Goal: Task Accomplishment & Management: Manage account settings

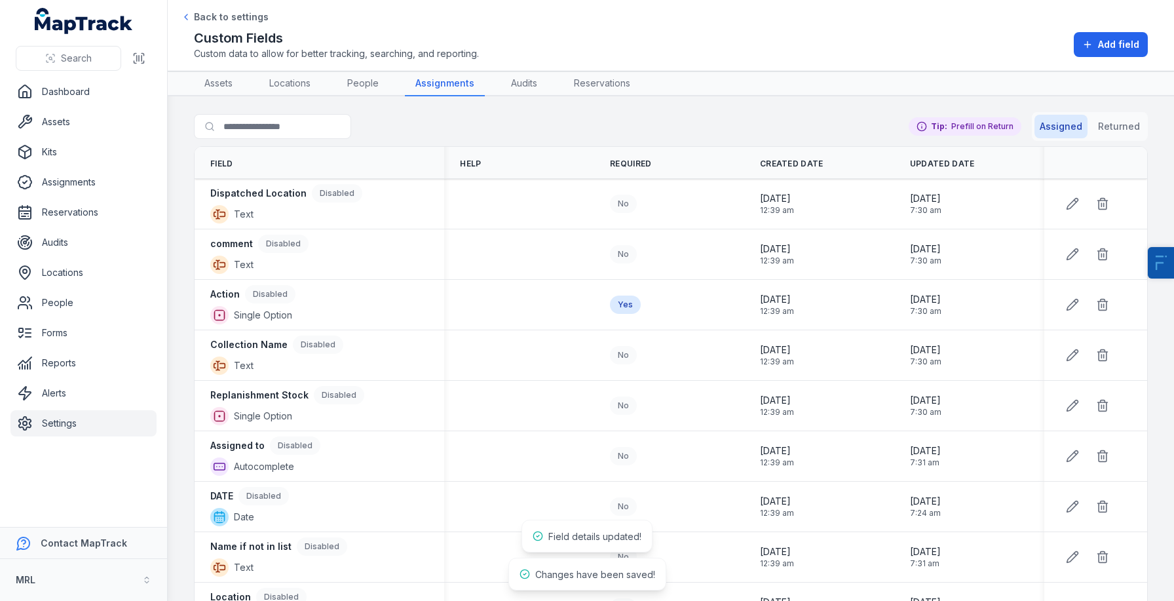
scroll to position [104, 0]
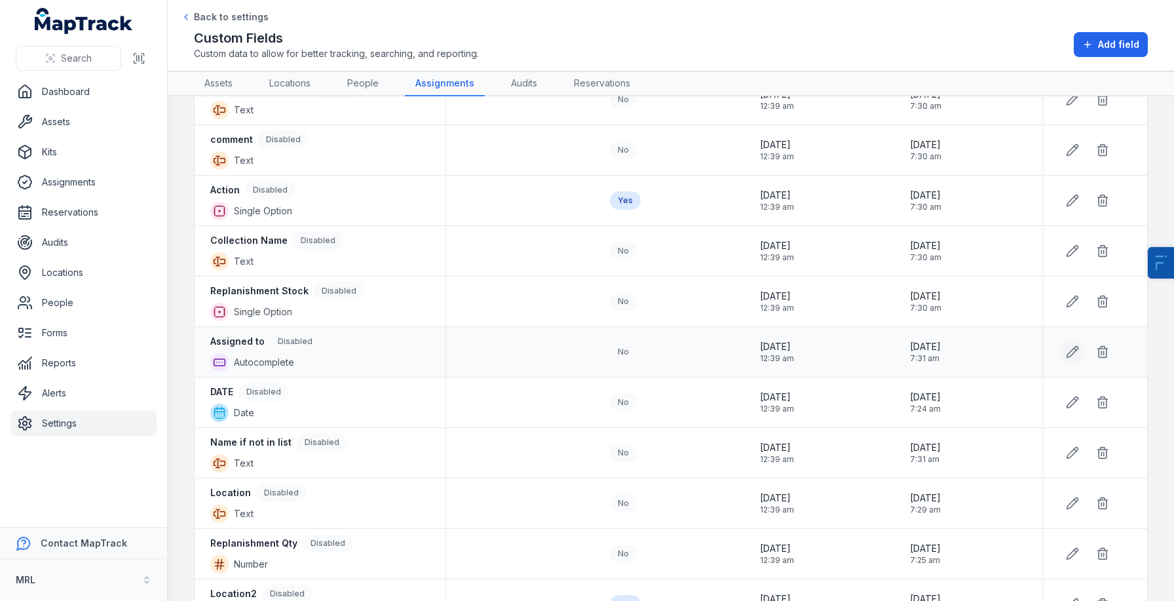
click at [1077, 360] on button at bounding box center [1072, 351] width 25 height 25
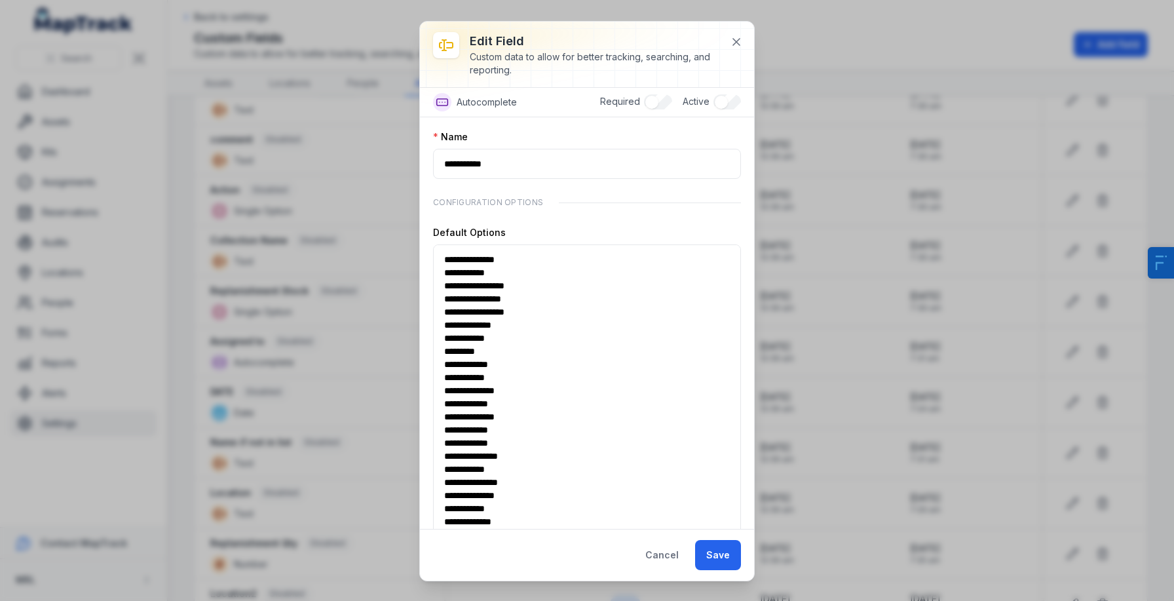
drag, startPoint x: 737, startPoint y: 295, endPoint x: 736, endPoint y: 623, distance: 327.4
click at [736, 600] on html "Search Dashboard Assets Kits Assignments Reservations Audits Locations People F…" at bounding box center [587, 300] width 1174 height 601
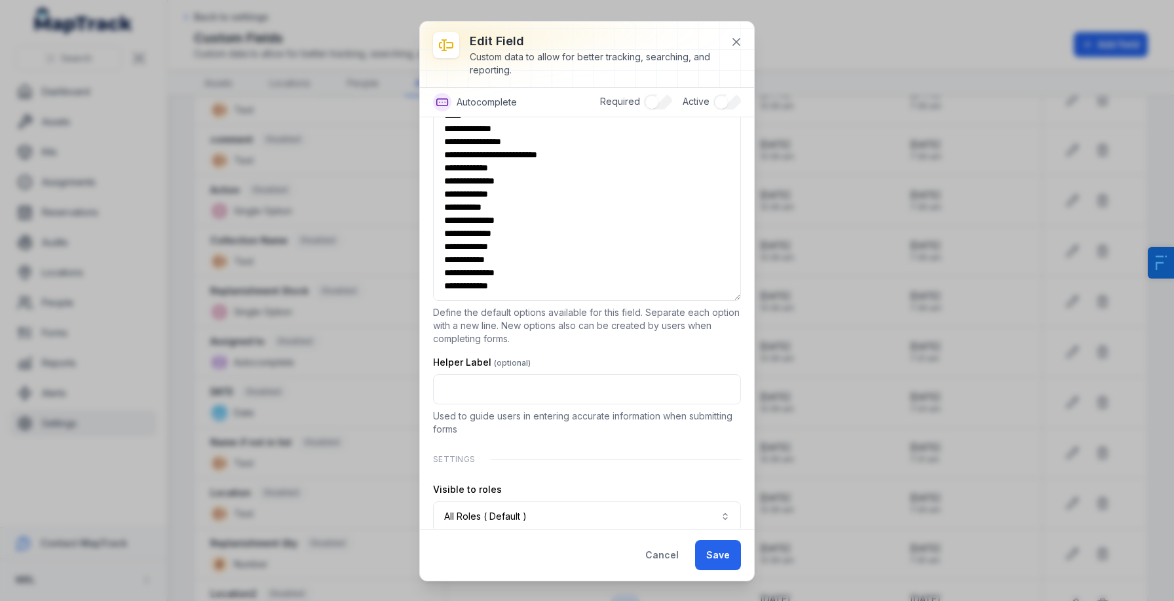
scroll to position [339, 0]
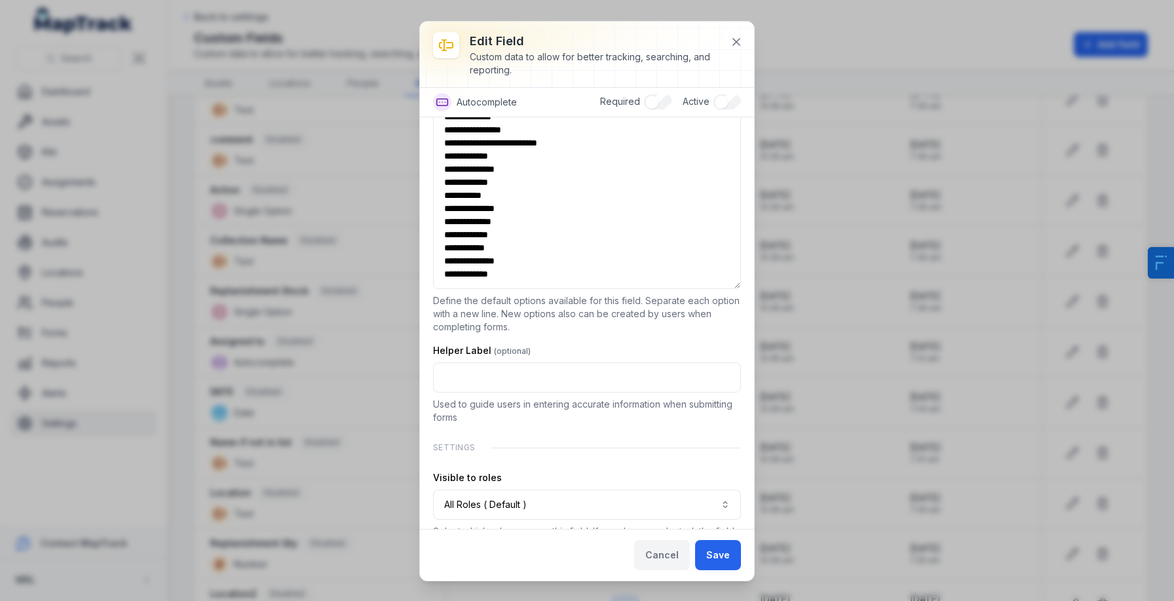
click at [659, 551] on button "Cancel" at bounding box center [662, 555] width 56 height 30
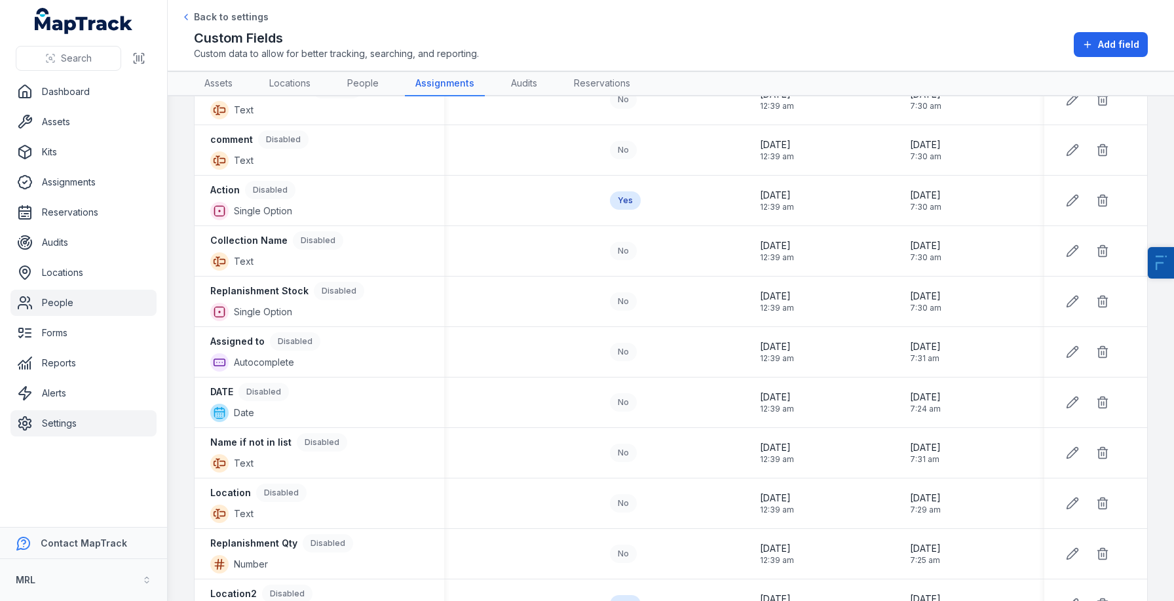
click at [63, 300] on link "People" at bounding box center [83, 302] width 146 height 26
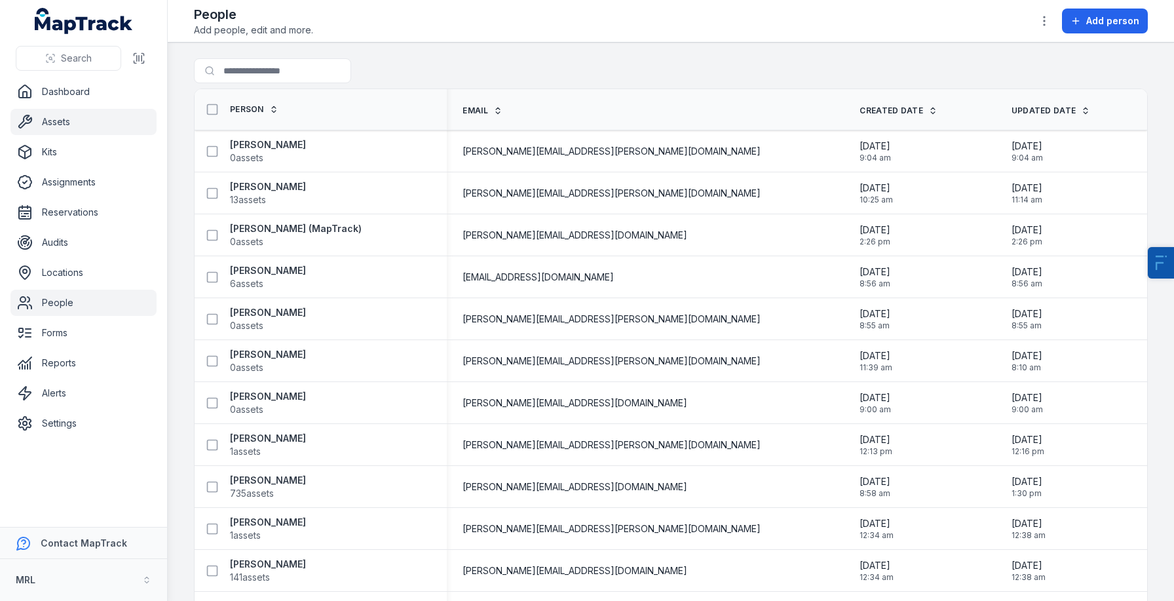
click at [71, 128] on link "Assets" at bounding box center [83, 122] width 146 height 26
click at [220, 240] on button at bounding box center [212, 235] width 25 height 25
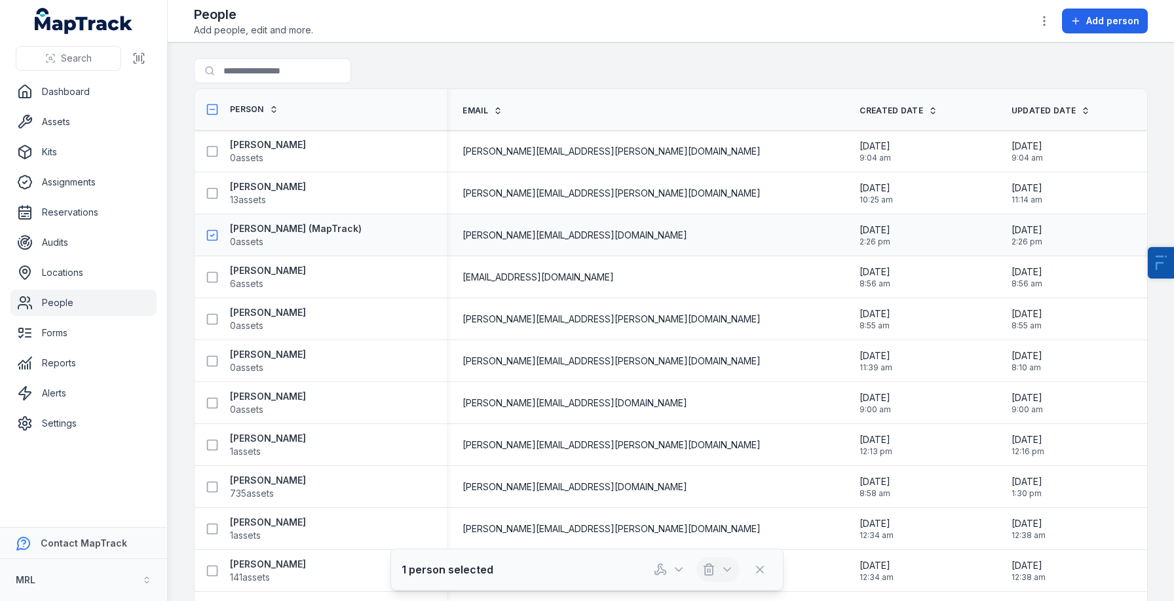
click at [709, 561] on button "button" at bounding box center [717, 569] width 43 height 25
click at [694, 511] on div "Delete" at bounding box center [717, 511] width 147 height 24
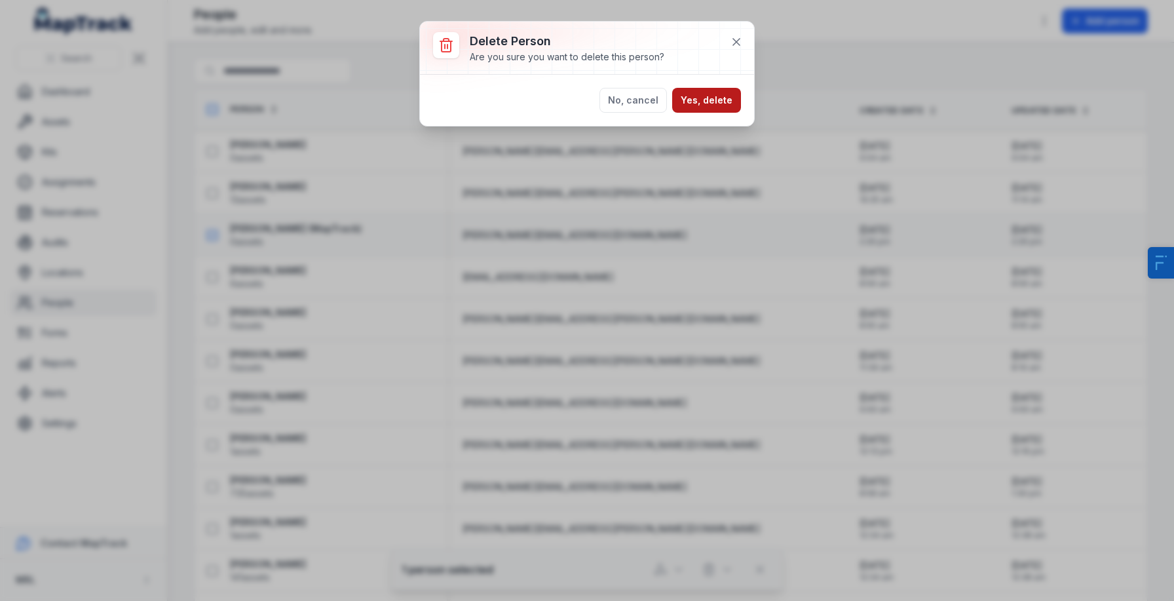
click at [719, 90] on button "Yes, delete" at bounding box center [706, 100] width 69 height 25
